Goal: Information Seeking & Learning: Learn about a topic

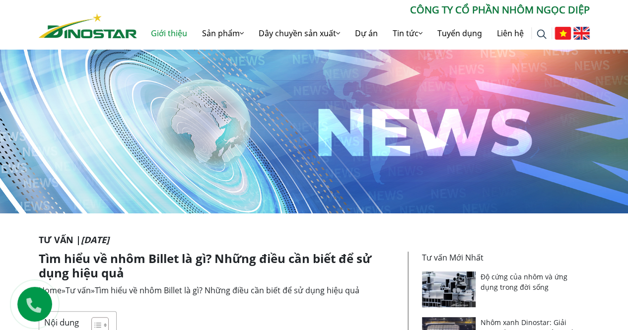
click at [166, 30] on link "Giới thiệu" at bounding box center [168, 33] width 51 height 32
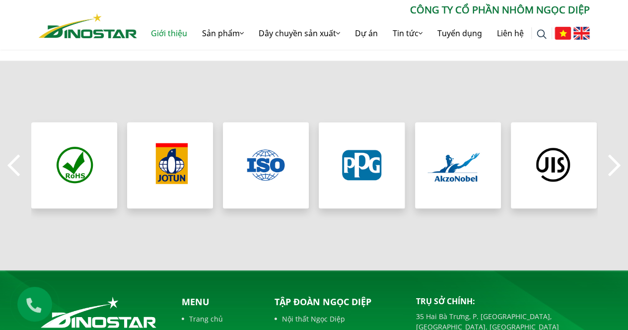
scroll to position [1042, 0]
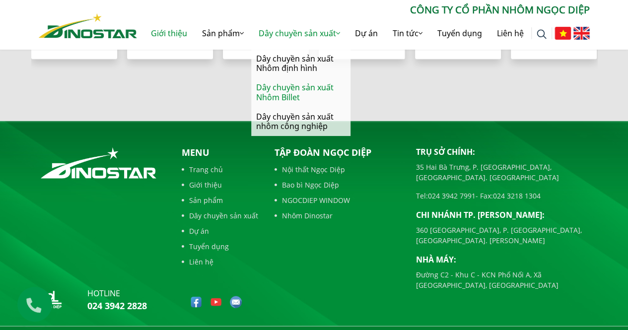
click at [268, 92] on link "Dây chuyền sản xuất Nhôm Billet" at bounding box center [300, 92] width 99 height 29
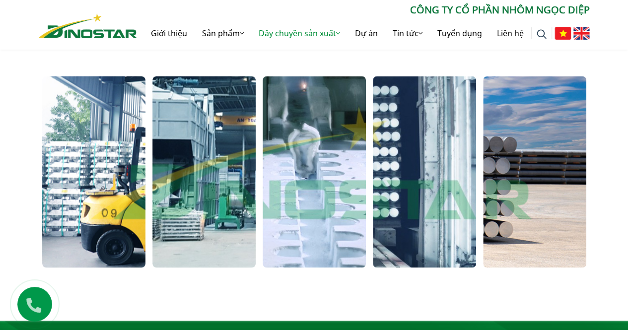
scroll to position [794, 0]
